Goal: Find specific page/section: Find specific page/section

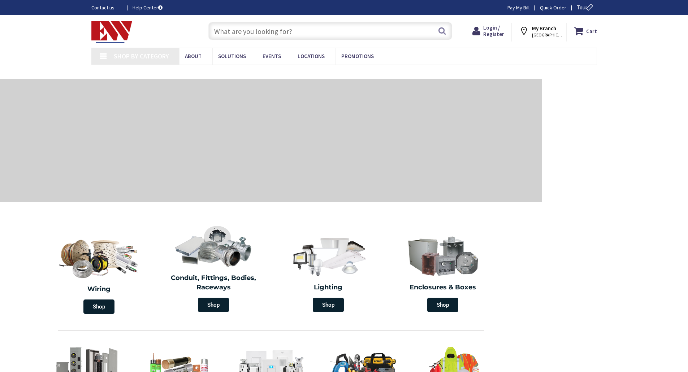
type input "[GEOGRAPHIC_DATA], [GEOGRAPHIC_DATA]"
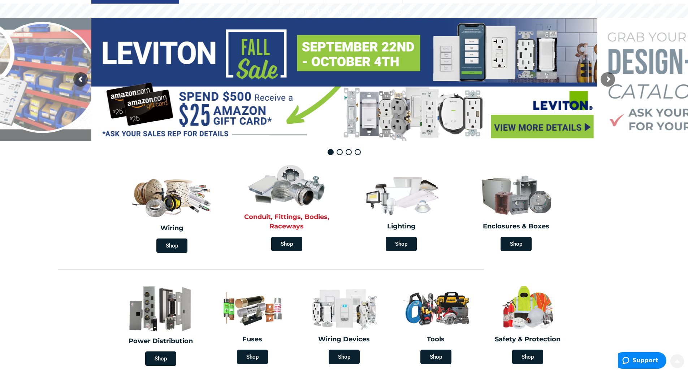
scroll to position [108, 0]
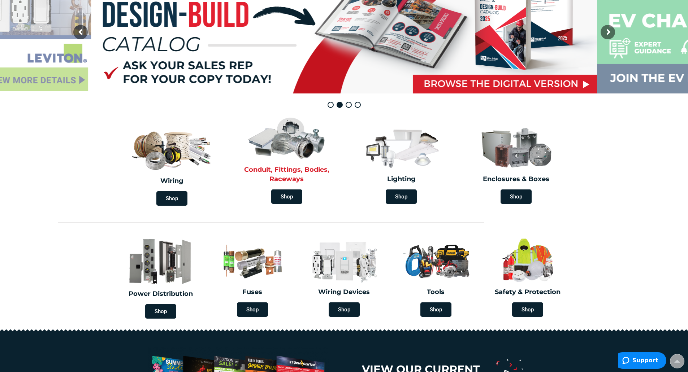
click at [281, 171] on h2 "Conduit, Fittings, Bodies, Raceways" at bounding box center [287, 174] width 104 height 18
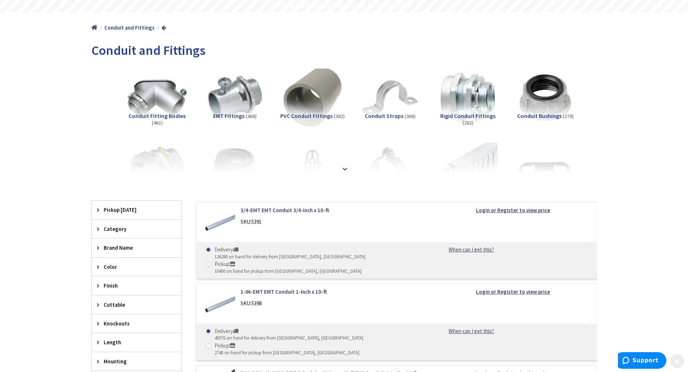
scroll to position [72, 0]
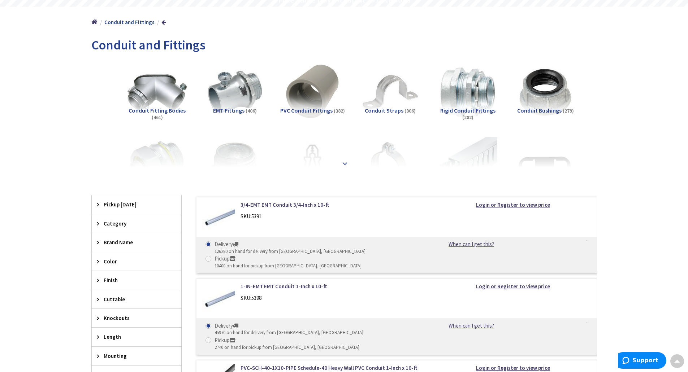
click at [345, 164] on strong at bounding box center [344, 164] width 9 height 8
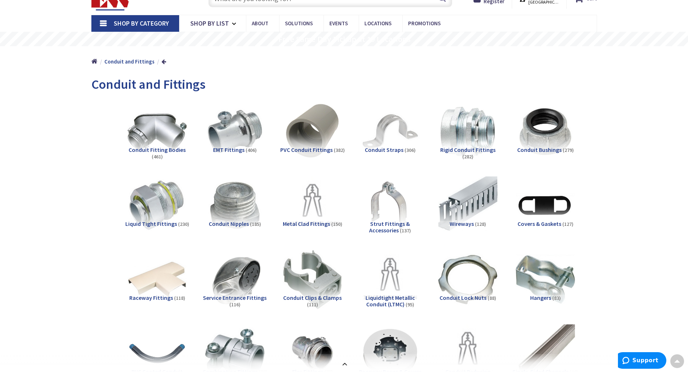
scroll to position [0, 0]
